Goal: Information Seeking & Learning: Find specific fact

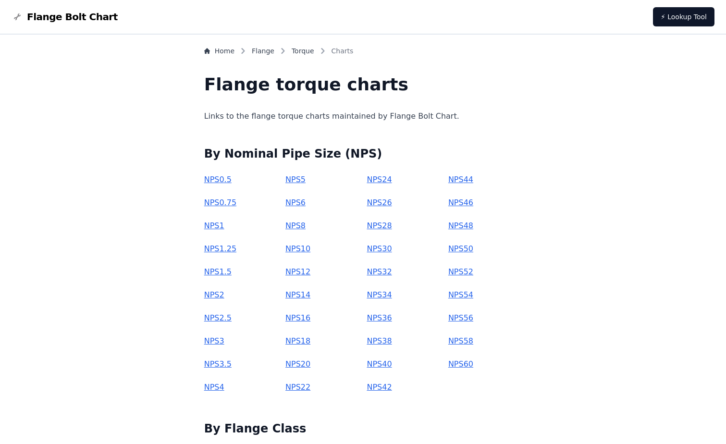
scroll to position [102, 0]
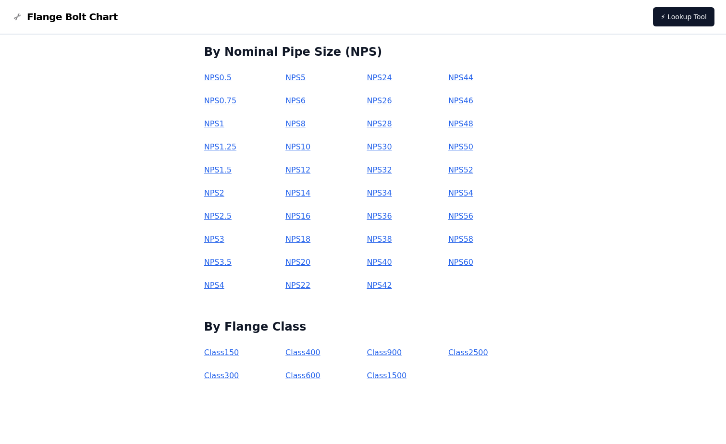
click at [239, 350] on link "Class 150" at bounding box center [221, 352] width 35 height 9
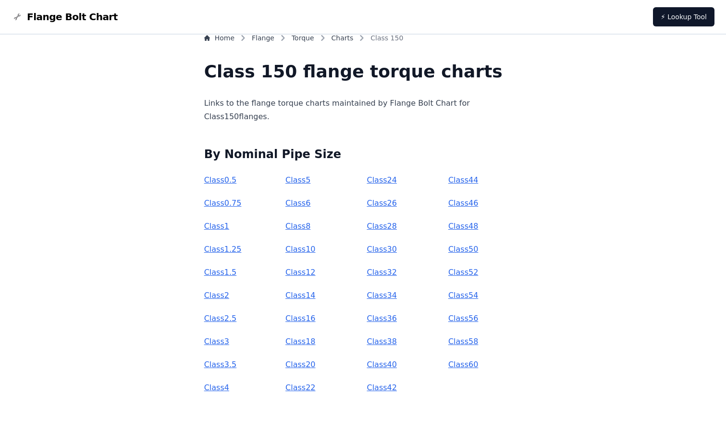
scroll to position [25, 0]
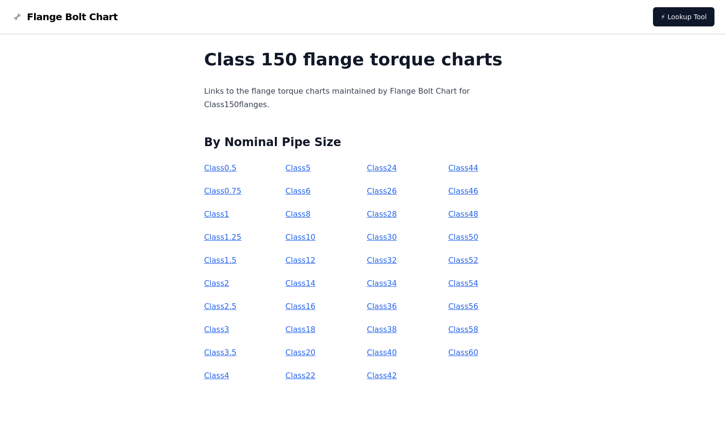
click at [229, 286] on link "Class 2" at bounding box center [216, 283] width 25 height 9
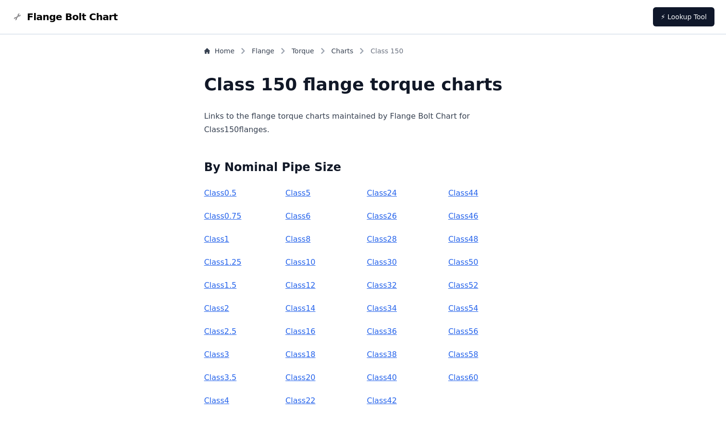
scroll to position [25, 0]
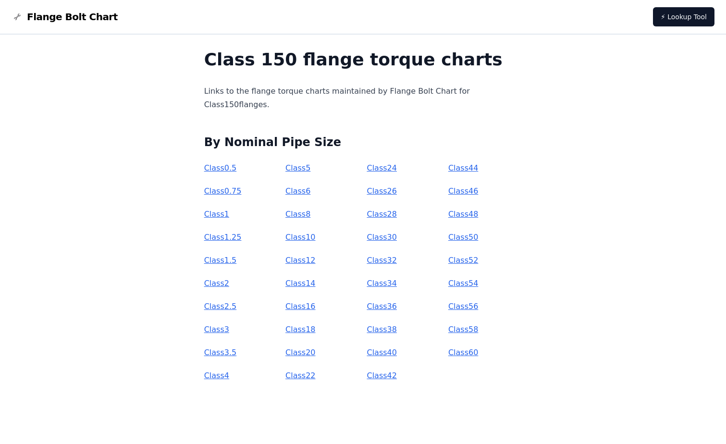
click at [237, 168] on link "Class 0.5" at bounding box center [220, 167] width 33 height 9
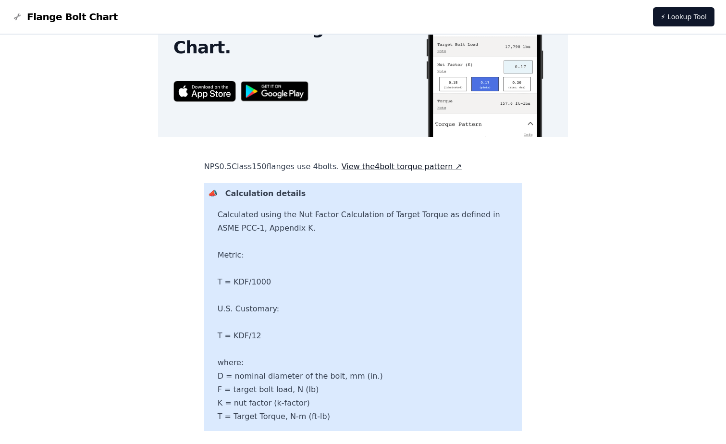
scroll to position [431, 0]
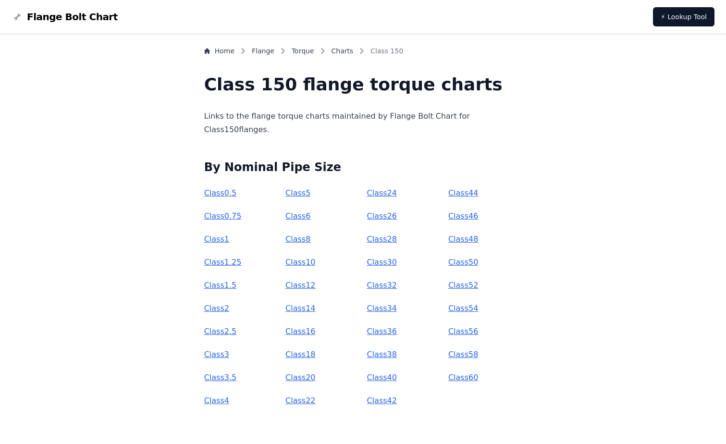
scroll to position [25, 0]
